Goal: Task Accomplishment & Management: Use online tool/utility

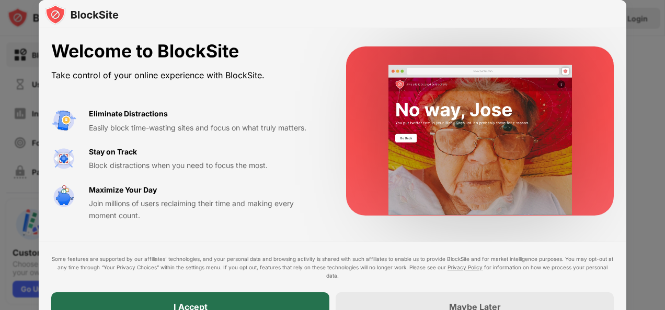
click at [286, 296] on div "I Accept" at bounding box center [190, 307] width 278 height 29
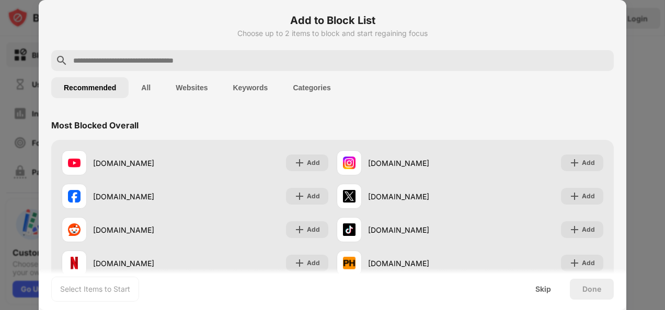
click at [479, 52] on div at bounding box center [332, 60] width 562 height 21
click at [477, 56] on input "text" at bounding box center [340, 60] width 537 height 13
click at [464, 63] on input "text" at bounding box center [340, 60] width 537 height 13
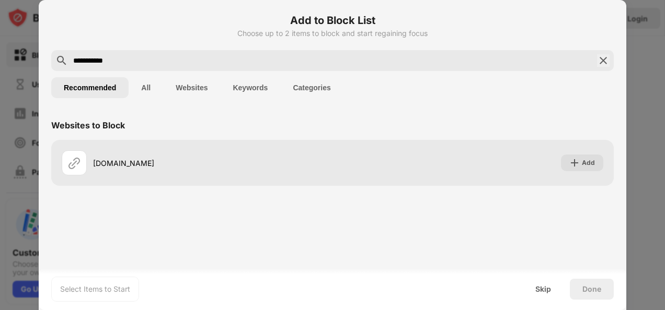
click at [309, 142] on div "[DOMAIN_NAME] Add" at bounding box center [332, 163] width 562 height 46
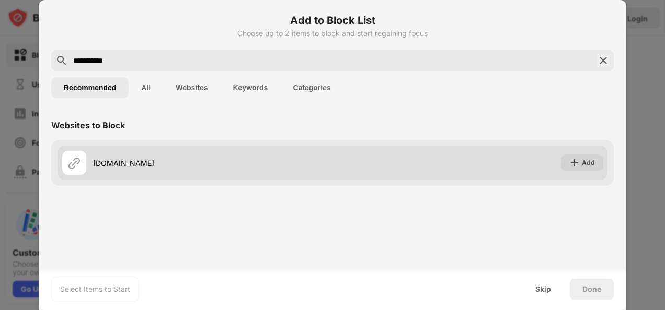
click at [142, 153] on div "[DOMAIN_NAME]" at bounding box center [197, 162] width 271 height 25
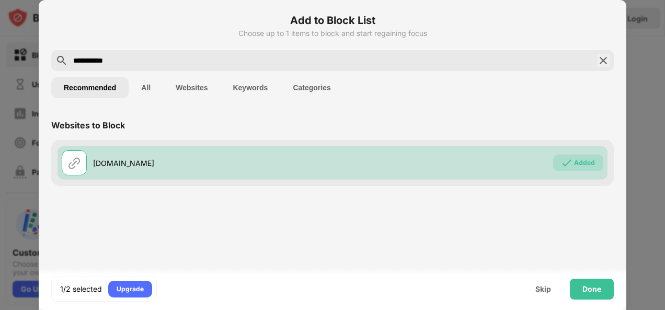
click at [151, 67] on div "**********" at bounding box center [332, 60] width 562 height 21
click at [152, 64] on input "**********" at bounding box center [332, 60] width 520 height 13
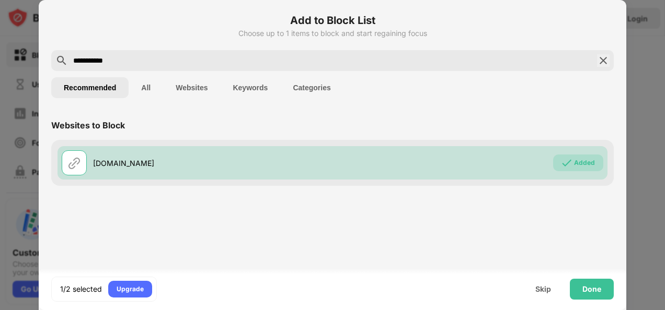
click at [152, 64] on input "**********" at bounding box center [332, 60] width 520 height 13
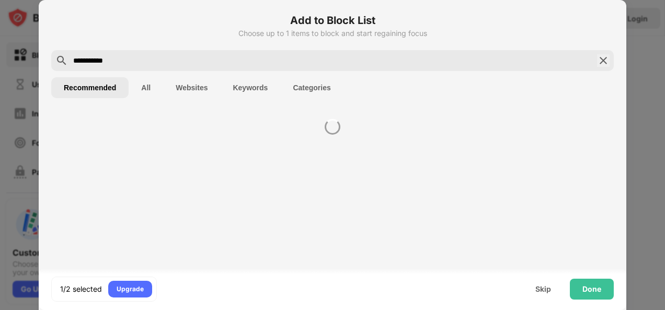
type input "**********"
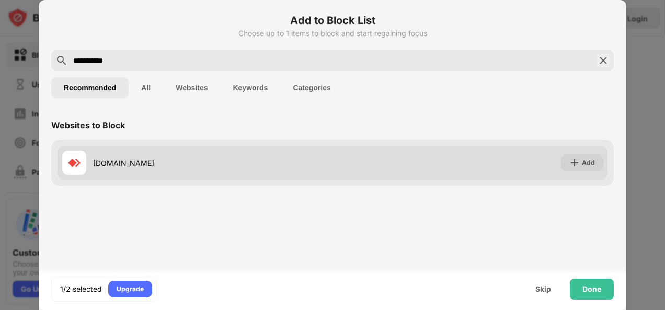
click at [196, 169] on div "[DOMAIN_NAME]" at bounding box center [197, 162] width 271 height 25
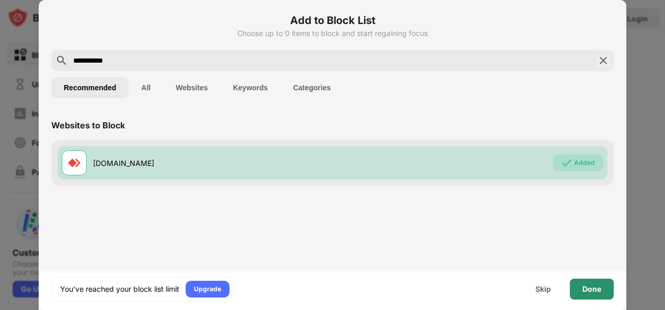
click at [594, 291] on div "Done" at bounding box center [591, 289] width 19 height 8
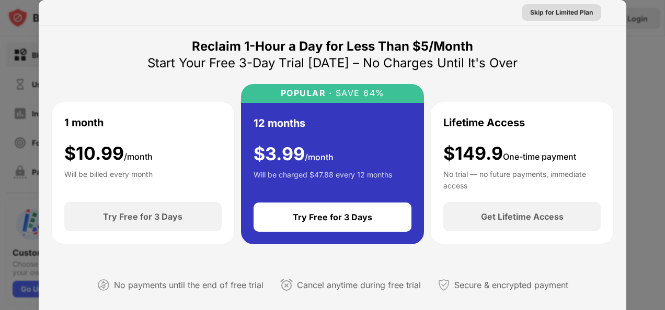
click at [552, 12] on div "Skip for Limited Plan" at bounding box center [561, 12] width 63 height 10
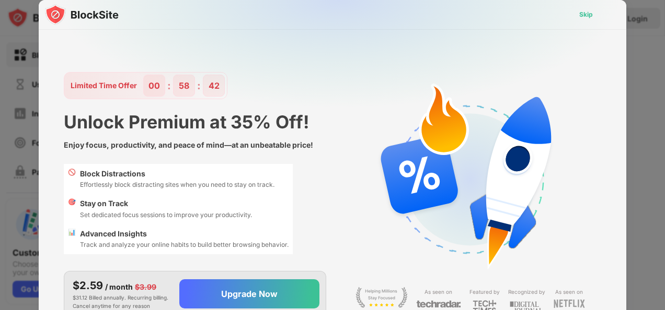
click at [582, 17] on div "Skip" at bounding box center [586, 14] width 14 height 10
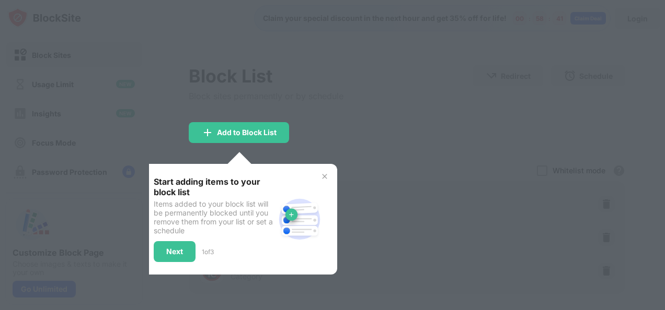
click at [324, 178] on img at bounding box center [324, 176] width 8 height 8
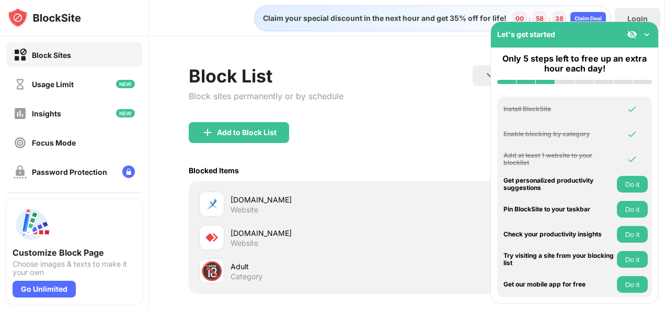
click at [645, 32] on img at bounding box center [646, 34] width 10 height 10
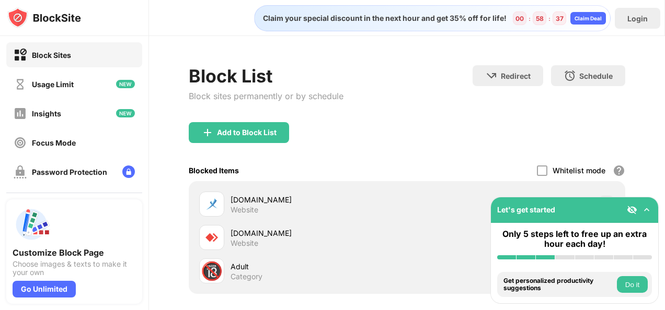
scroll to position [102, 0]
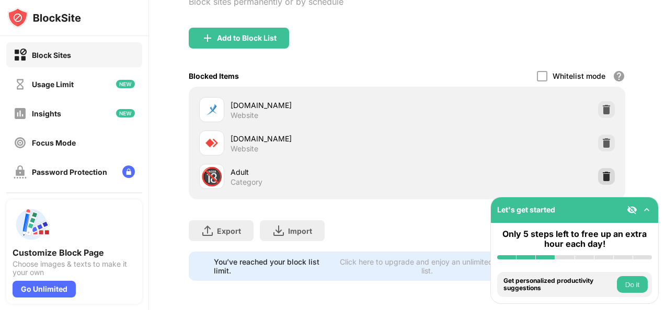
click at [601, 171] on img at bounding box center [606, 176] width 10 height 10
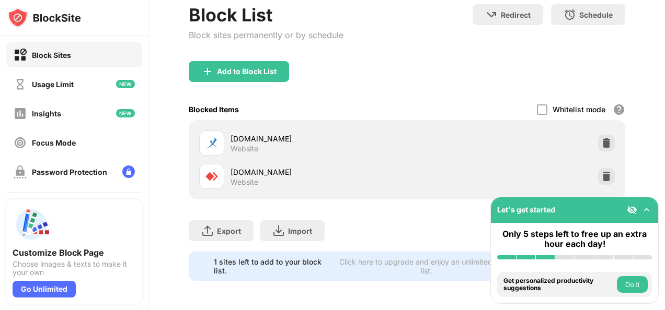
scroll to position [68, 0]
click at [259, 61] on div "Add to Block List" at bounding box center [239, 71] width 100 height 21
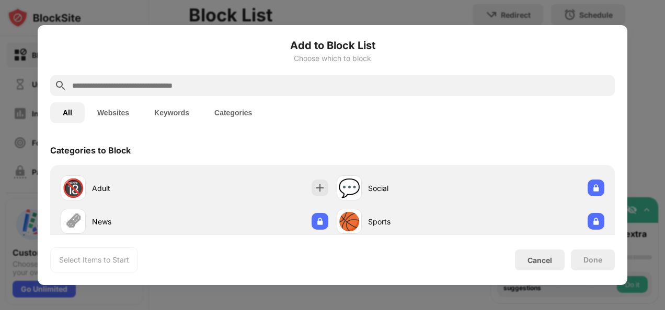
click at [157, 84] on input "text" at bounding box center [340, 85] width 539 height 13
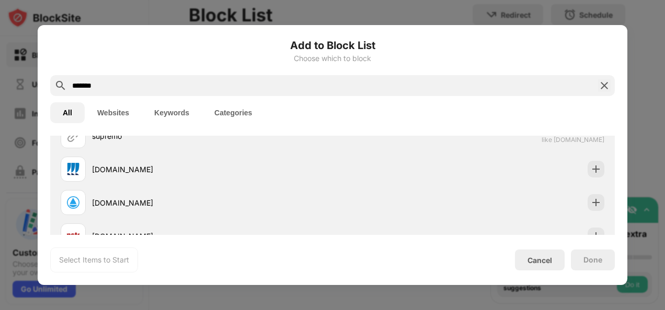
scroll to position [105, 0]
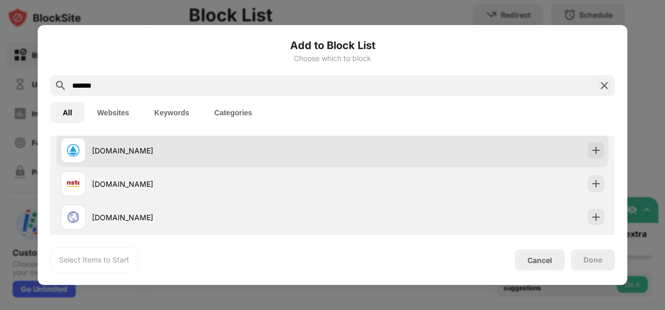
type input "*******"
click at [123, 156] on div "[DOMAIN_NAME]" at bounding box center [197, 150] width 272 height 25
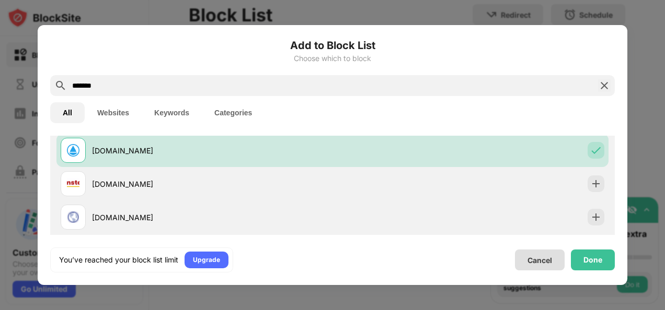
scroll to position [0, 0]
click at [589, 262] on div "Done" at bounding box center [592, 260] width 19 height 8
